Goal: Information Seeking & Learning: Learn about a topic

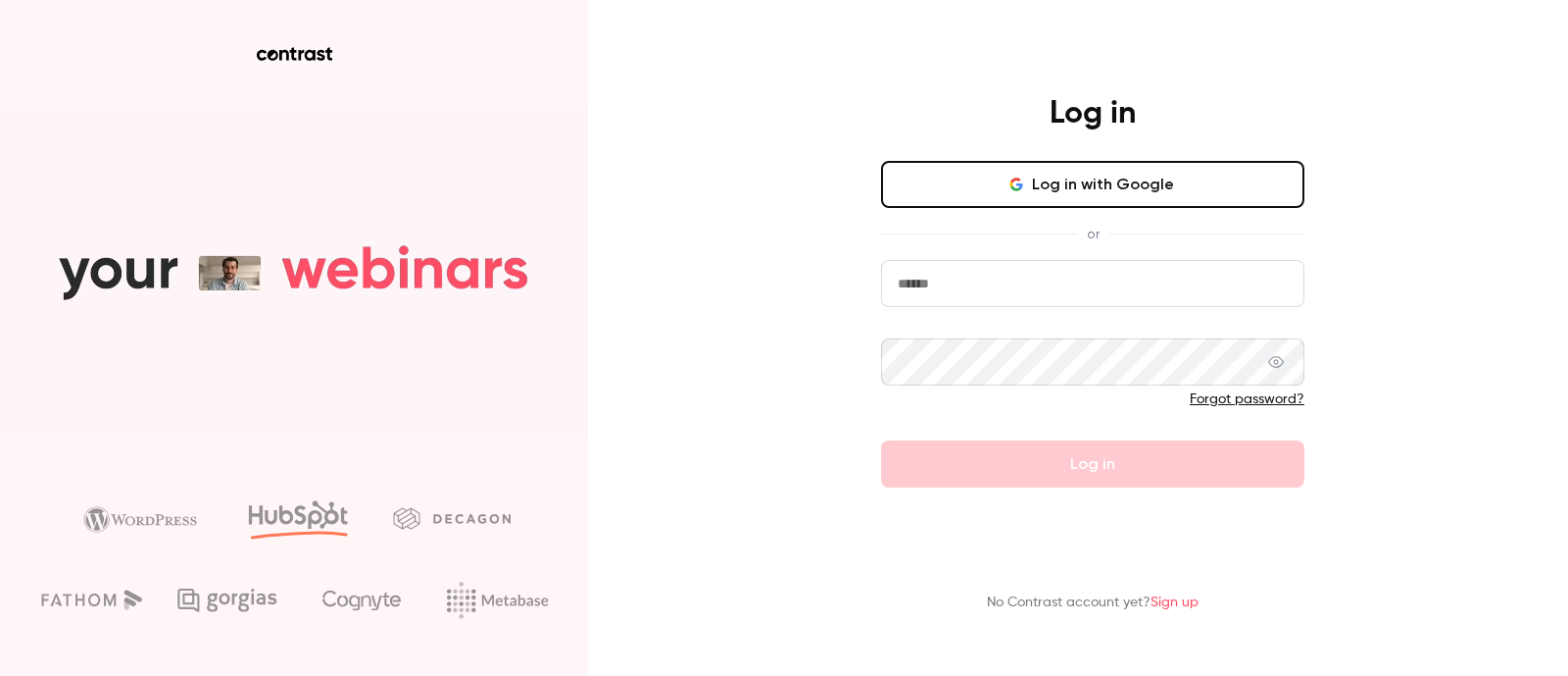
type input "**********"
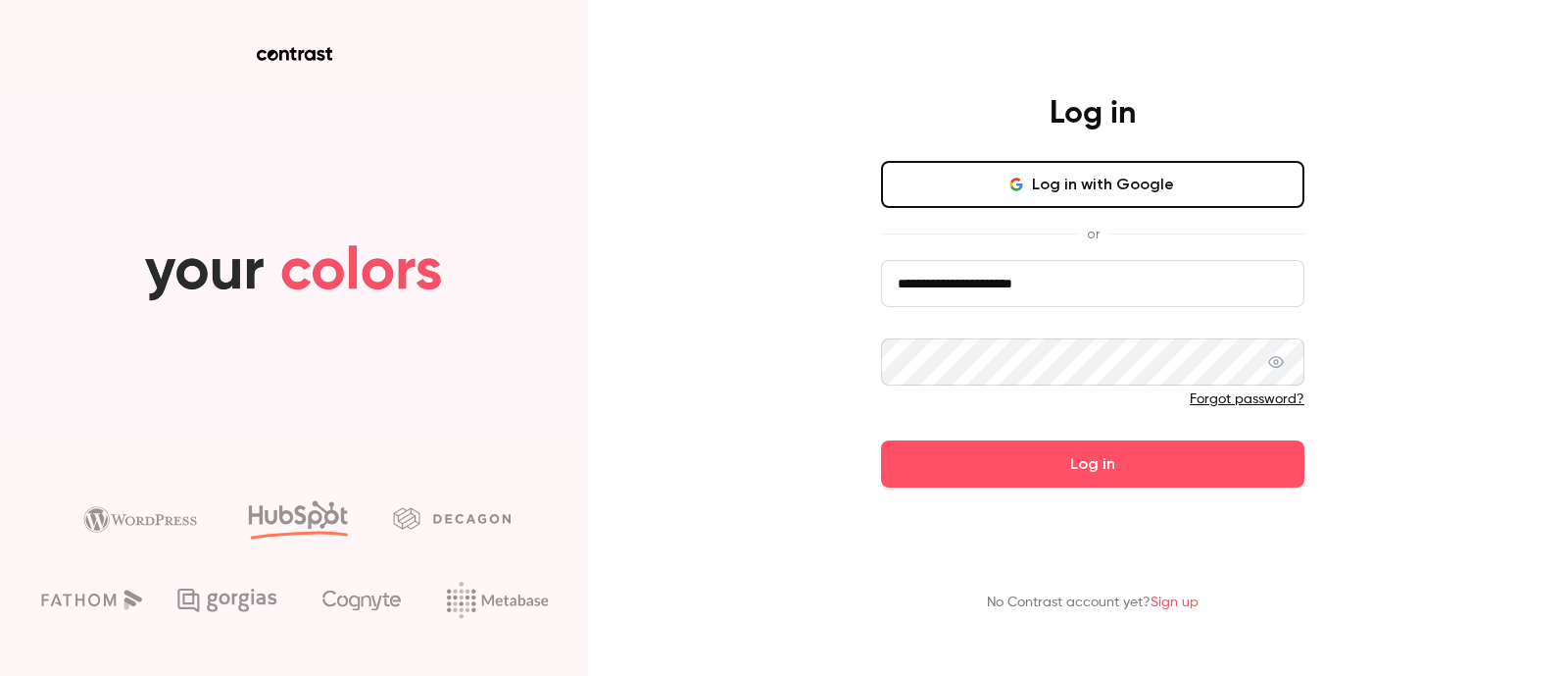
click at [1131, 189] on button "Log in with Google" at bounding box center [1094, 184] width 424 height 48
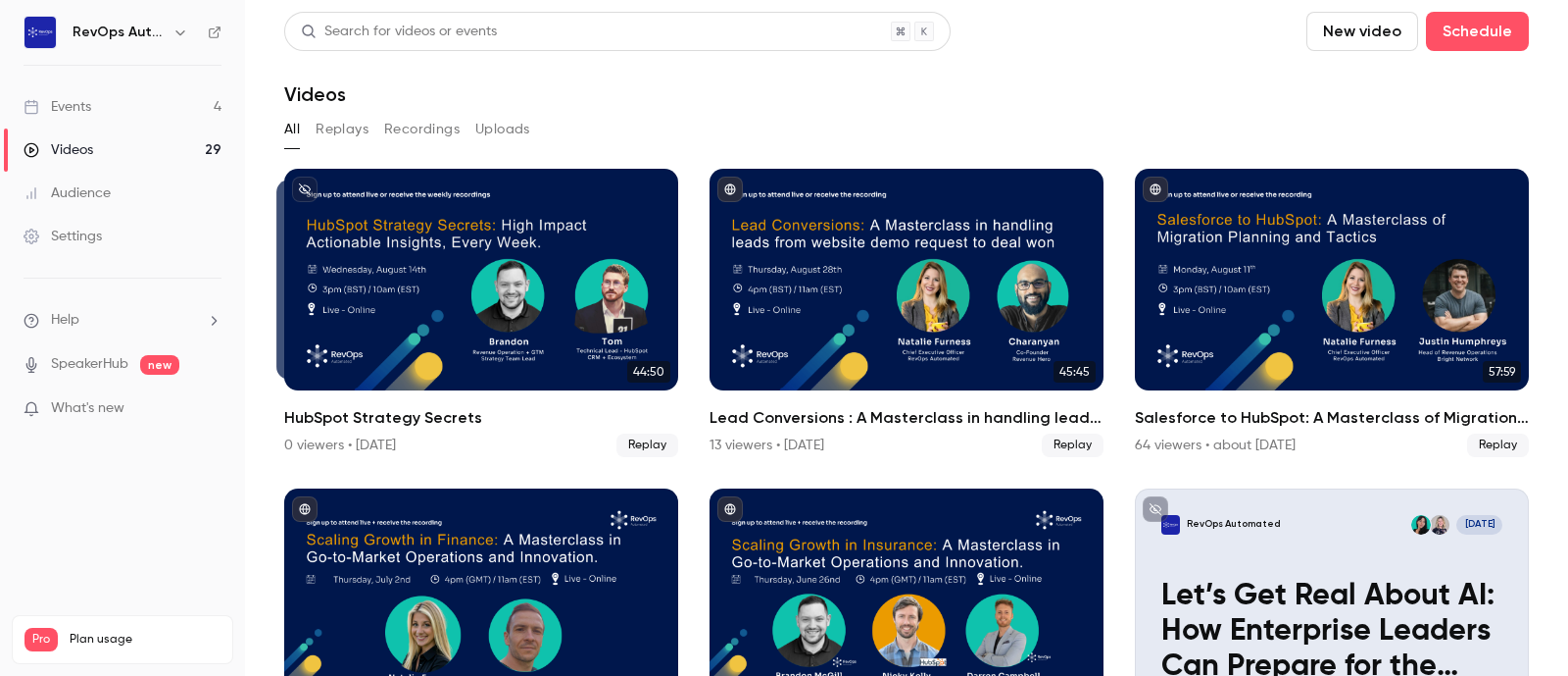
click at [99, 102] on link "Events 4" at bounding box center [122, 107] width 245 height 44
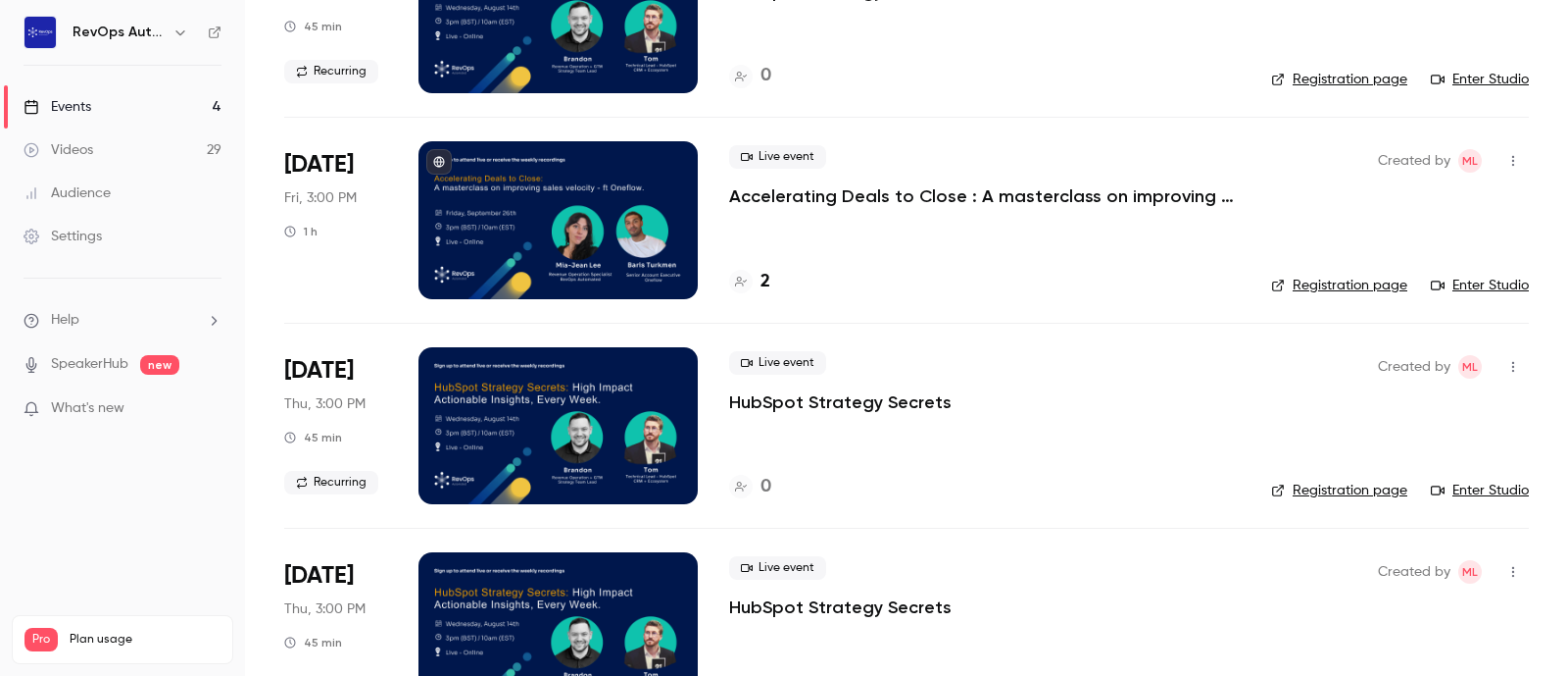
scroll to position [177, 0]
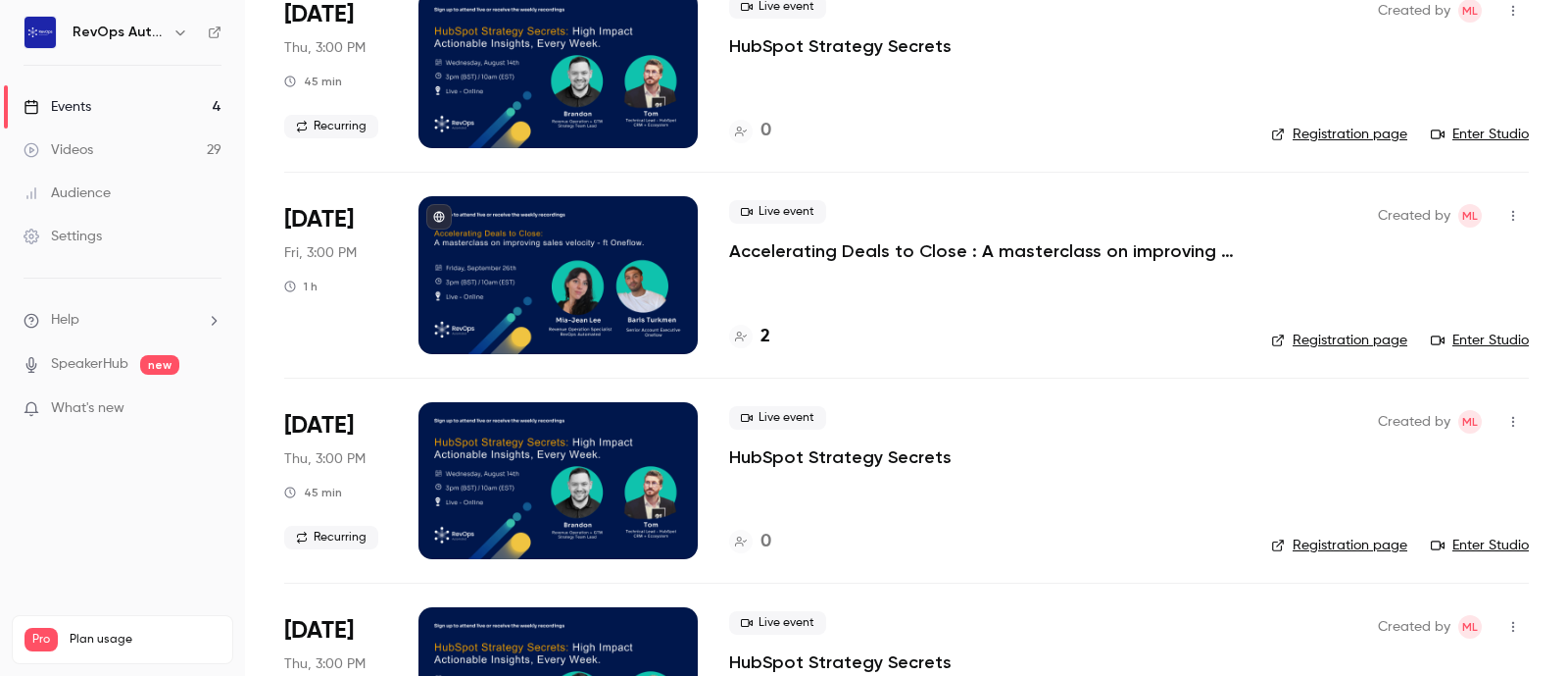
drag, startPoint x: 585, startPoint y: 267, endPoint x: 611, endPoint y: 266, distance: 26.0
click at [585, 265] on div at bounding box center [559, 275] width 279 height 157
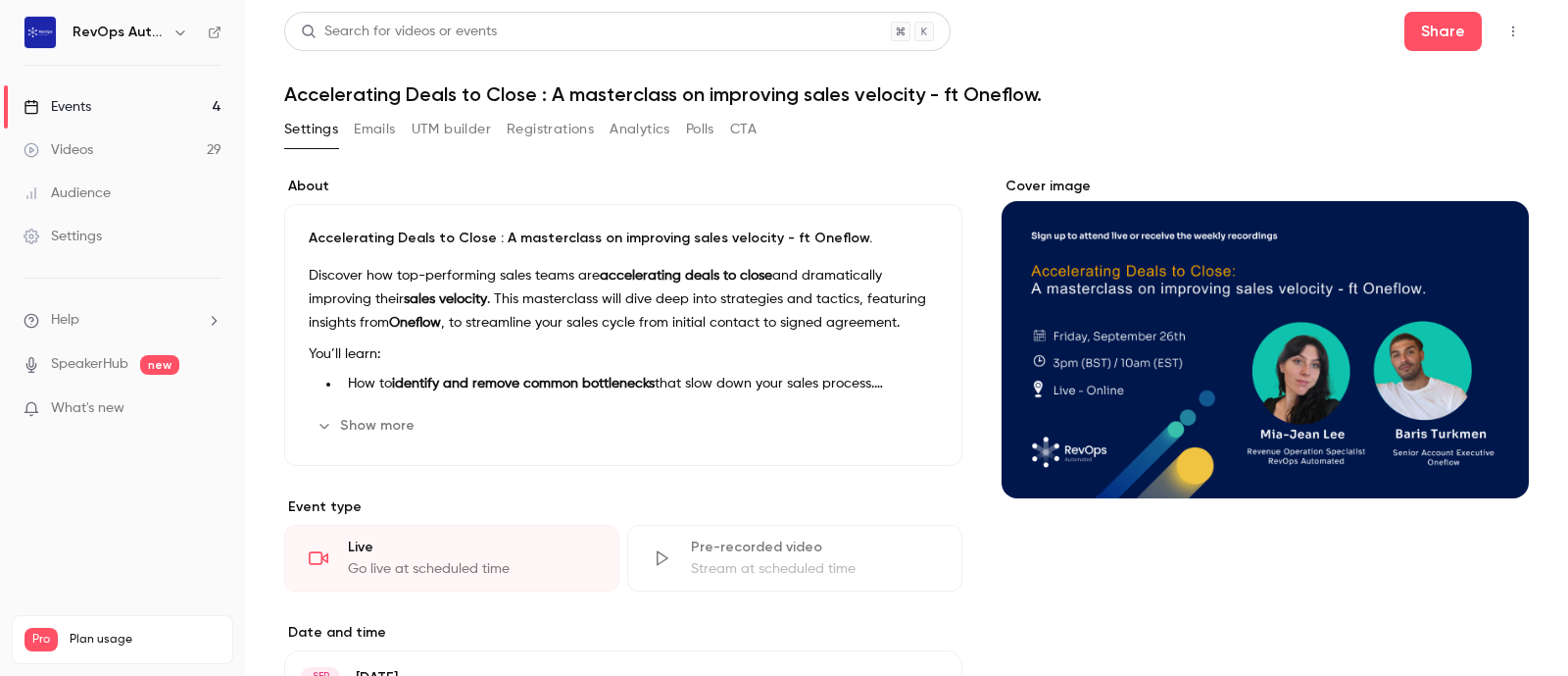
scroll to position [122, 0]
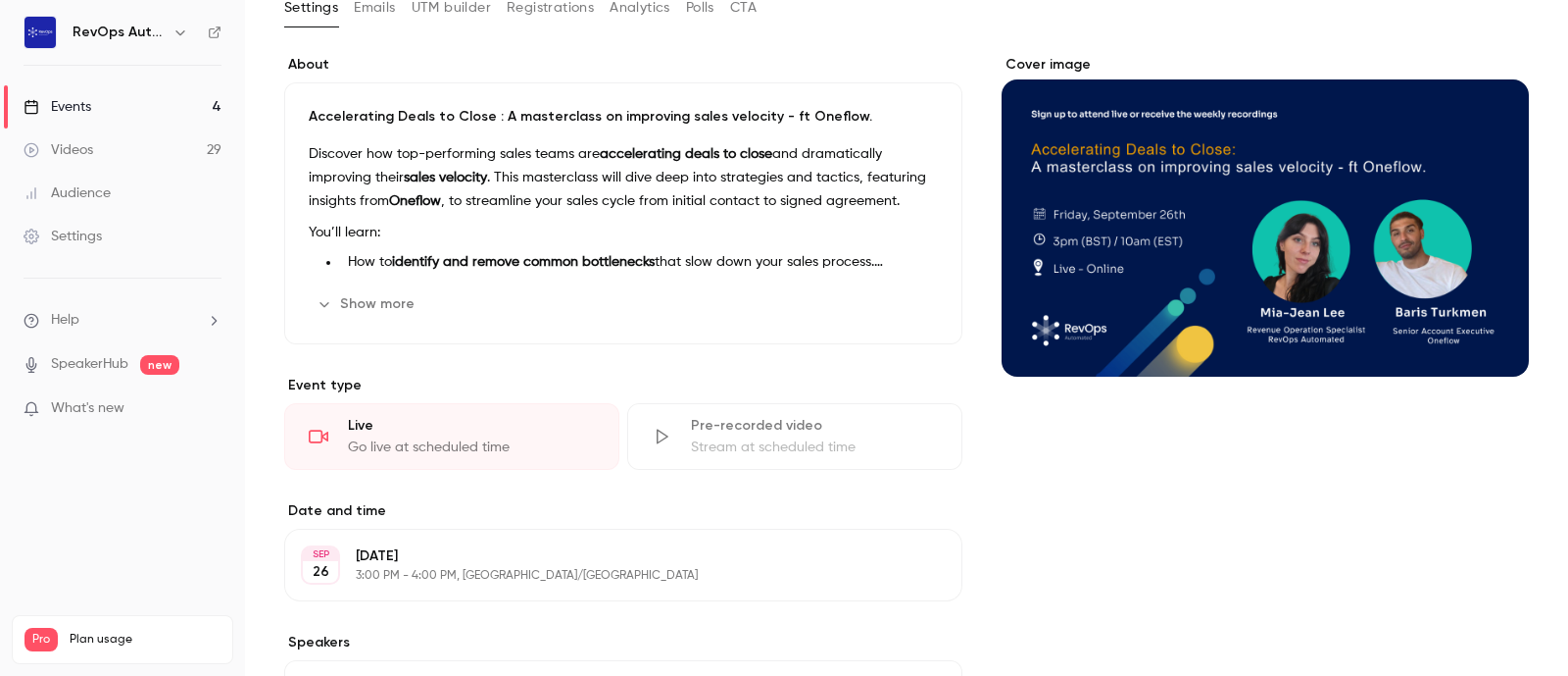
click at [365, 308] on button "Show more" at bounding box center [367, 304] width 118 height 32
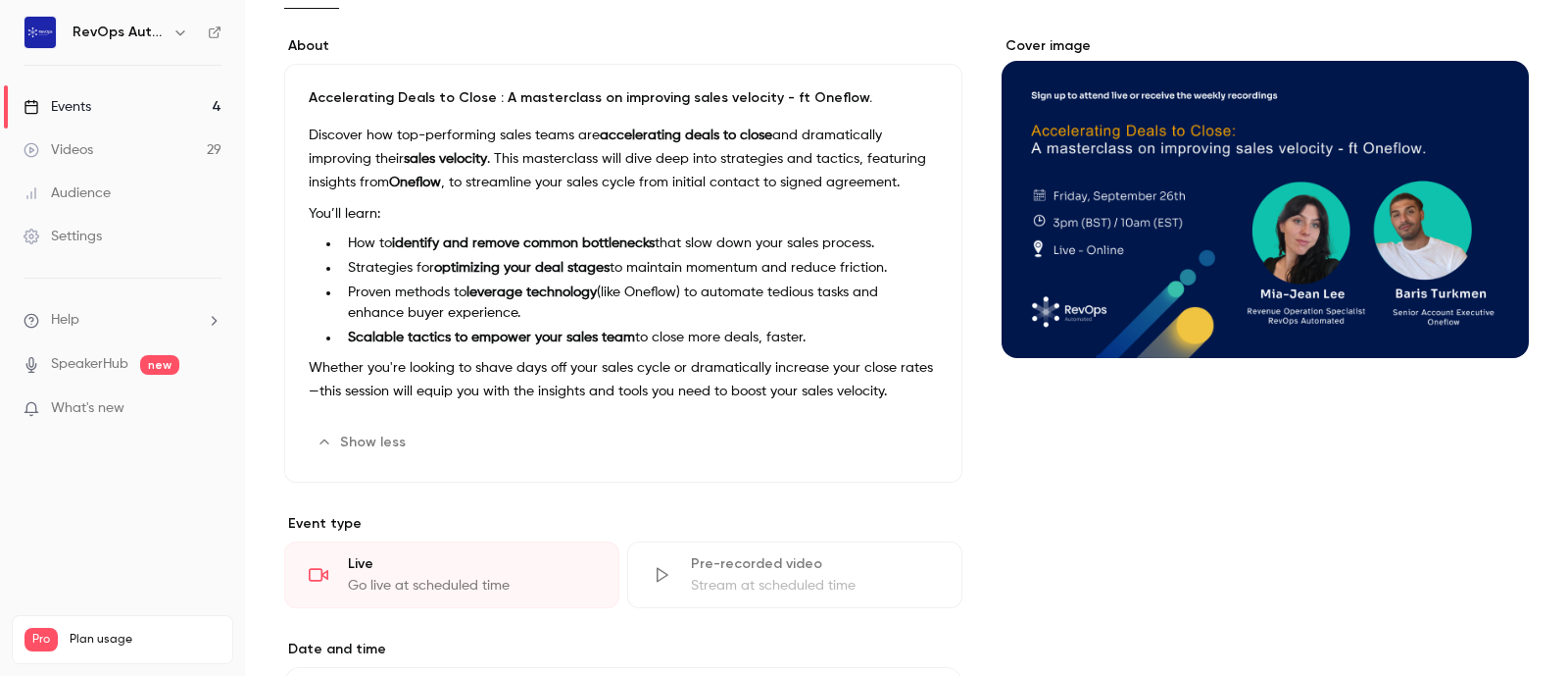
scroll to position [0, 0]
